Goal: Go to known website: Go to known website

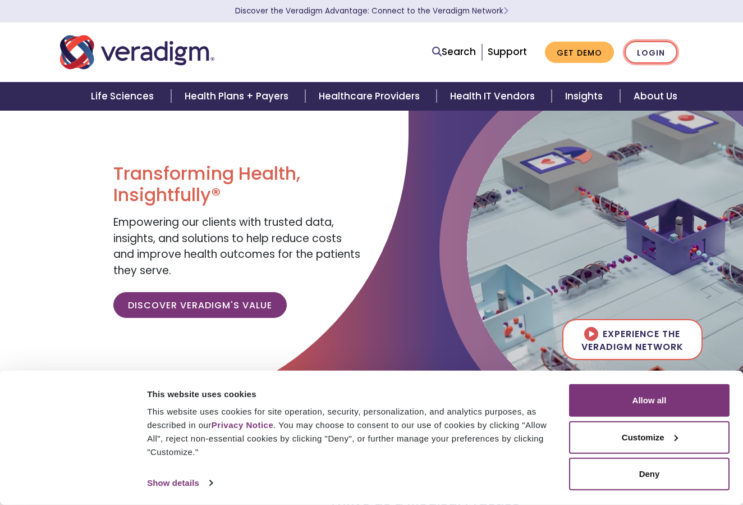
click at [645, 51] on link "Login" at bounding box center [651, 52] width 53 height 23
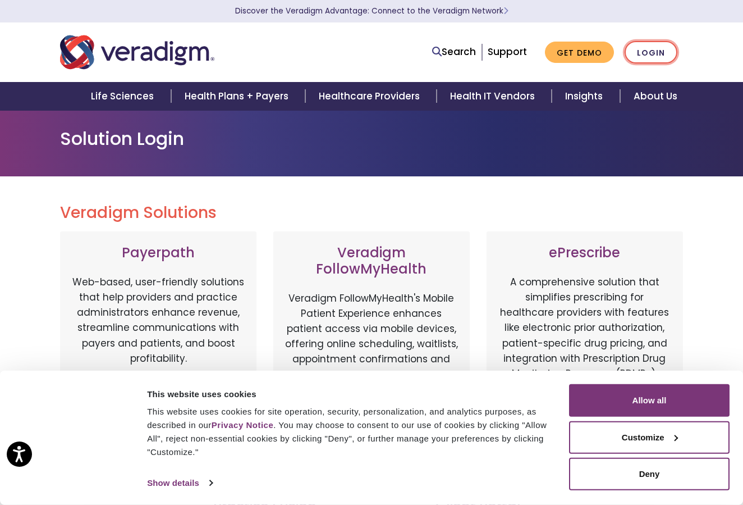
click at [648, 52] on link "Login" at bounding box center [651, 52] width 53 height 23
click at [644, 52] on link "Login" at bounding box center [651, 52] width 53 height 23
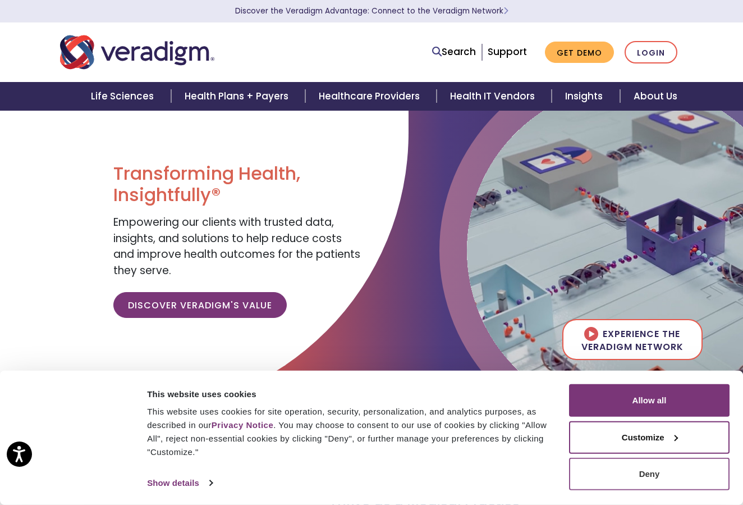
click at [655, 474] on button "Deny" at bounding box center [649, 473] width 161 height 33
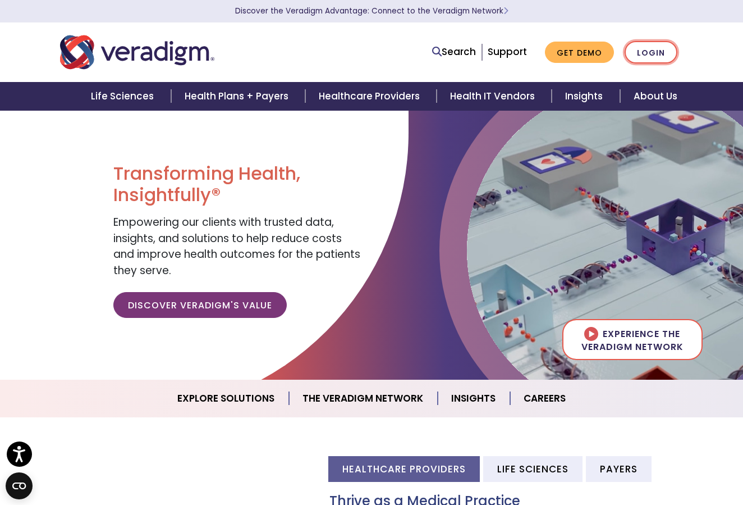
click at [663, 55] on link "Login" at bounding box center [651, 52] width 53 height 23
